Goal: Information Seeking & Learning: Check status

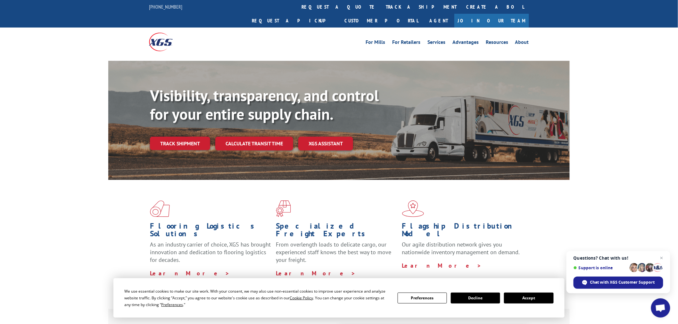
drag, startPoint x: 329, startPoint y: 4, endPoint x: 326, endPoint y: 92, distance: 88.5
click at [381, 4] on link "track a shipment" at bounding box center [421, 7] width 80 height 14
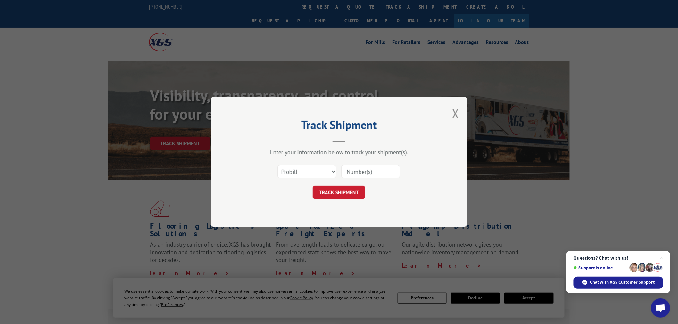
click at [354, 174] on input at bounding box center [370, 171] width 59 height 13
paste input "17523409"
type input "17523409"
click at [350, 188] on button "TRACK SHIPMENT" at bounding box center [339, 192] width 53 height 13
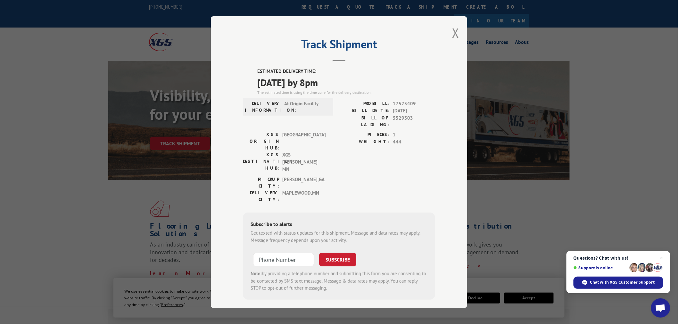
click at [460, 30] on div "Track Shipment ESTIMATED DELIVERY TIME: [DATE] by 8pm The estimated time is usi…" at bounding box center [339, 162] width 256 height 292
click at [454, 34] on button "Close modal" at bounding box center [455, 32] width 7 height 17
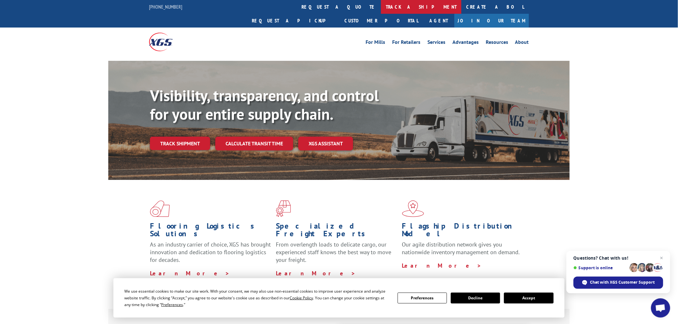
click at [381, 11] on link "track a shipment" at bounding box center [421, 7] width 80 height 14
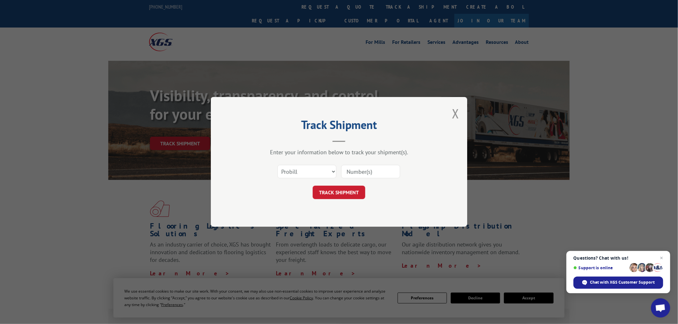
click at [377, 177] on input at bounding box center [370, 171] width 59 height 13
paste input "17477778"
type input "17477778"
click at [351, 191] on button "TRACK SHIPMENT" at bounding box center [339, 192] width 53 height 13
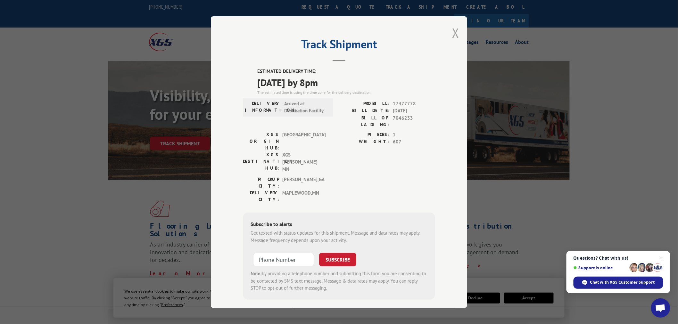
click at [456, 34] on button "Close modal" at bounding box center [455, 32] width 7 height 17
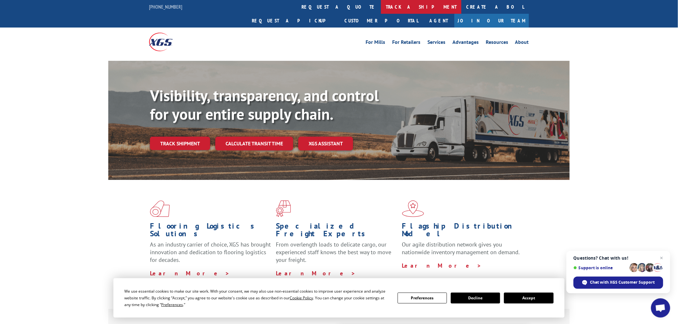
click at [381, 6] on link "track a shipment" at bounding box center [421, 7] width 80 height 14
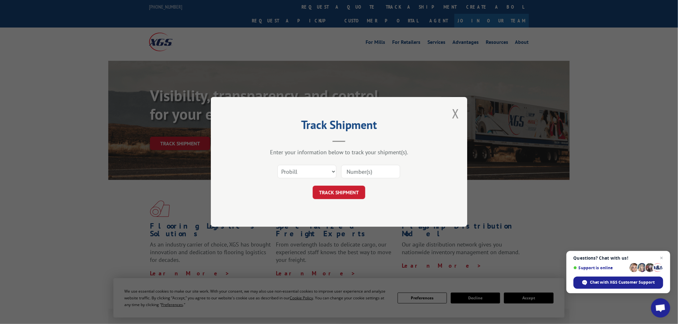
click at [380, 169] on input at bounding box center [370, 171] width 59 height 13
paste input "17523476"
type input "17523476"
click at [353, 196] on button "TRACK SHIPMENT" at bounding box center [339, 192] width 53 height 13
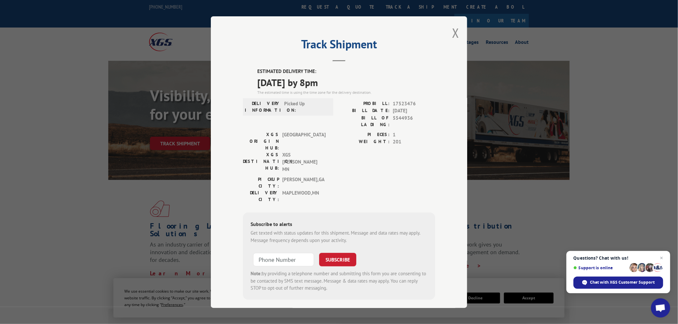
click at [452, 36] on div "Track Shipment ESTIMATED DELIVERY TIME: [DATE] by 8pm The estimated time is usi…" at bounding box center [339, 162] width 256 height 292
click at [453, 37] on button "Close modal" at bounding box center [455, 32] width 7 height 17
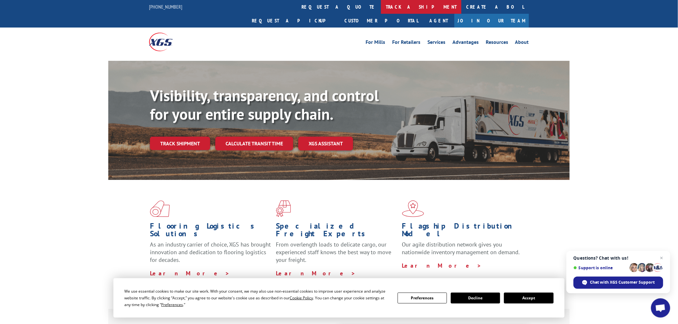
click at [381, 1] on link "track a shipment" at bounding box center [421, 7] width 80 height 14
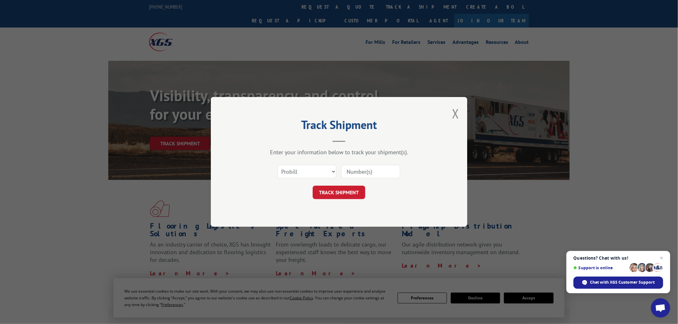
click at [357, 168] on input at bounding box center [370, 171] width 59 height 13
paste input "17478086"
type input "17478086"
click at [356, 191] on button "TRACK SHIPMENT" at bounding box center [339, 192] width 53 height 13
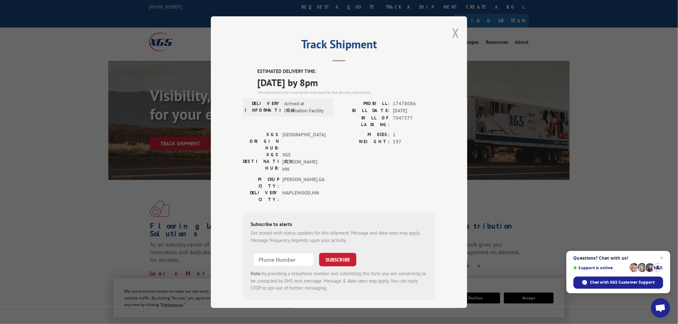
click at [452, 28] on button "Close modal" at bounding box center [455, 32] width 7 height 17
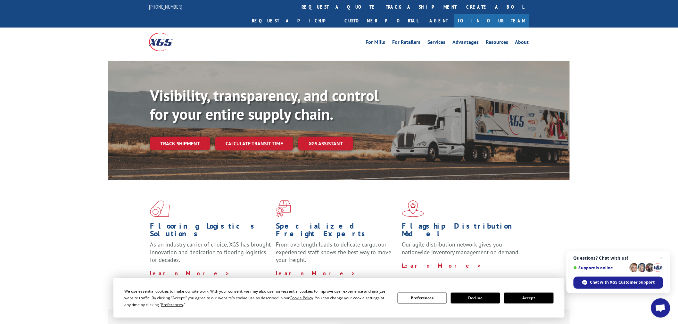
drag, startPoint x: 325, startPoint y: 11, endPoint x: 327, endPoint y: 30, distance: 19.0
click at [381, 11] on link "track a shipment" at bounding box center [421, 7] width 80 height 14
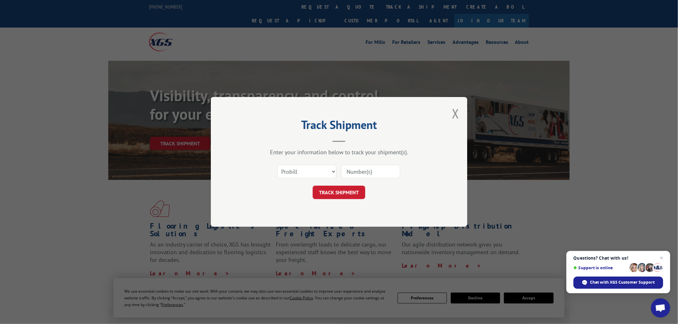
click at [364, 169] on input at bounding box center [370, 171] width 59 height 13
paste input "17233285"
type input "17233285"
click at [350, 193] on button "TRACK SHIPMENT" at bounding box center [339, 192] width 53 height 13
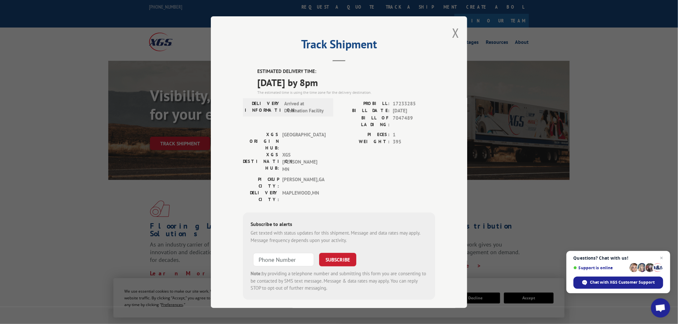
click at [460, 40] on div "Track Shipment ESTIMATED DELIVERY TIME: [DATE] by 8pm The estimated time is usi…" at bounding box center [339, 162] width 256 height 292
drag, startPoint x: 453, startPoint y: 33, endPoint x: 432, endPoint y: 30, distance: 21.6
click at [453, 34] on button "Close modal" at bounding box center [455, 32] width 7 height 17
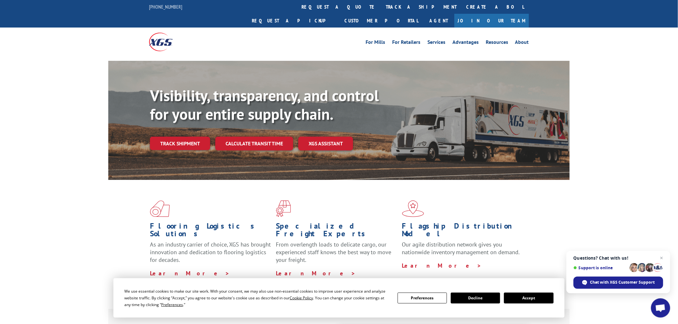
click at [381, 7] on link "track a shipment" at bounding box center [421, 7] width 80 height 14
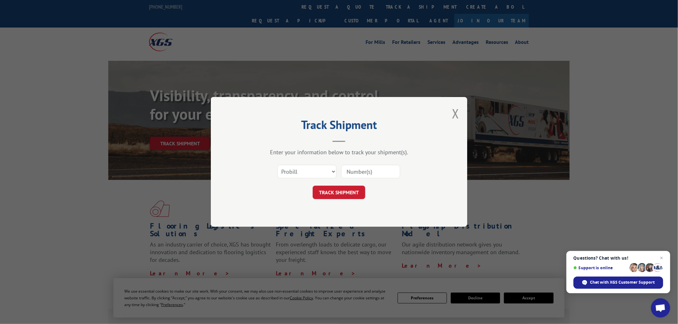
click at [391, 170] on input at bounding box center [370, 171] width 59 height 13
paste input "17478432"
type input "17478432"
drag, startPoint x: 350, startPoint y: 188, endPoint x: 345, endPoint y: 193, distance: 6.9
click at [346, 192] on button "TRACK SHIPMENT" at bounding box center [339, 192] width 53 height 13
